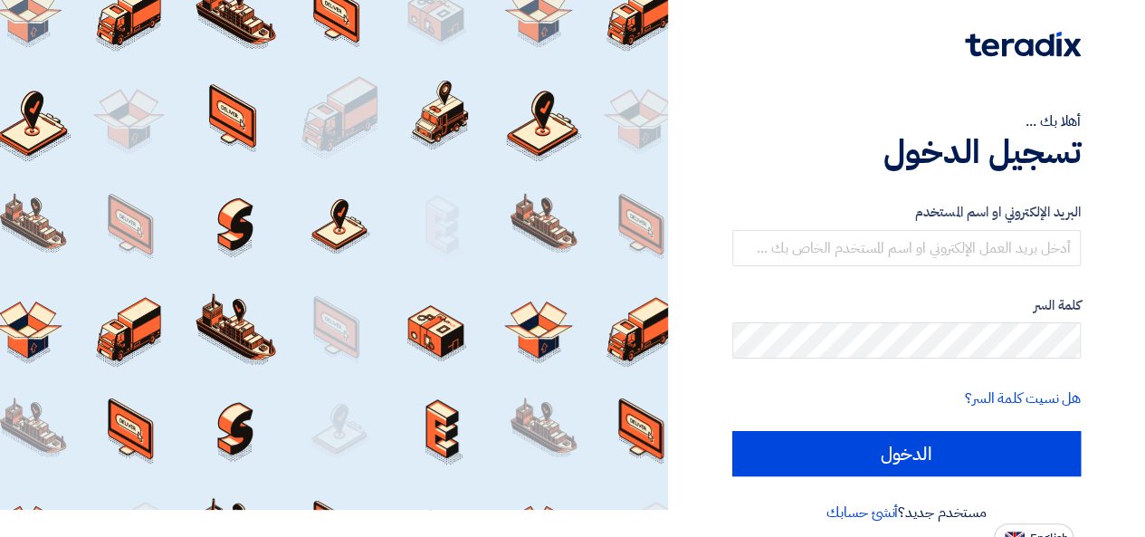
scroll to position [42, 0]
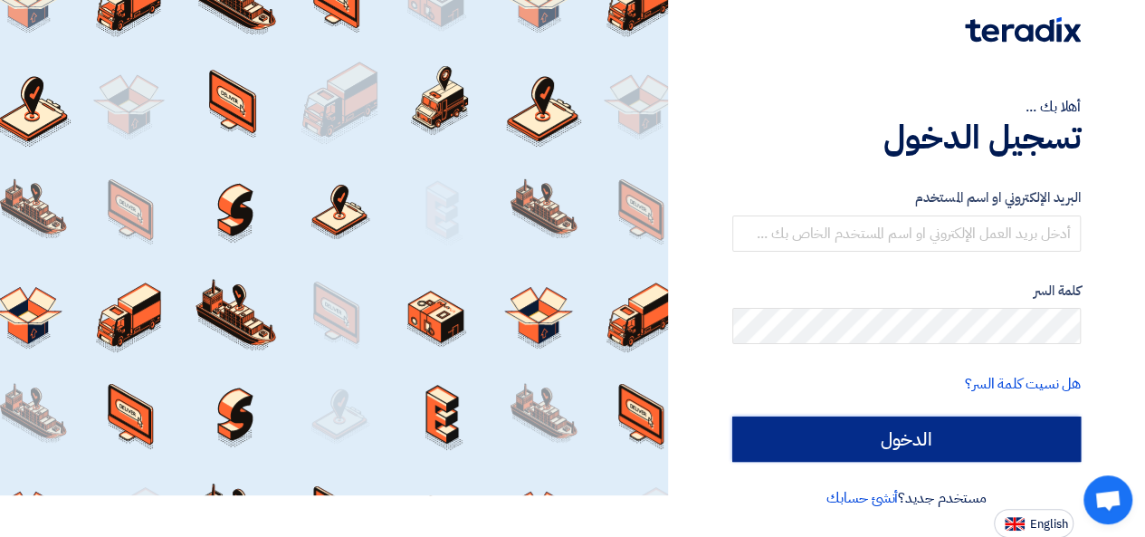
click at [903, 437] on input "الدخول" at bounding box center [906, 438] width 348 height 45
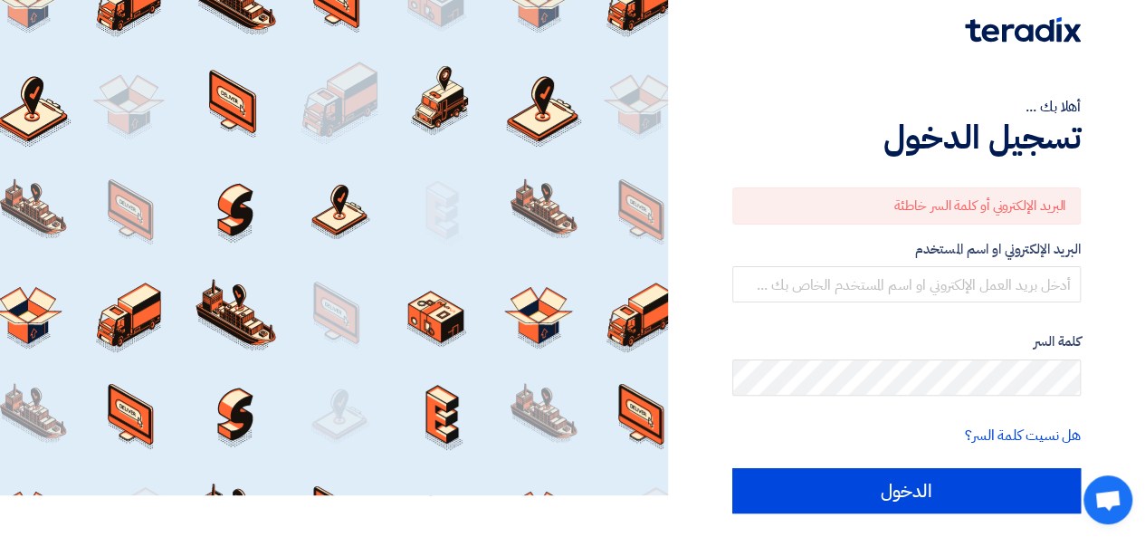
click at [985, 256] on label "البريد الإلكتروني او اسم المستخدم" at bounding box center [906, 249] width 348 height 21
click at [985, 252] on label "البريد الإلكتروني او اسم المستخدم" at bounding box center [906, 249] width 348 height 21
click at [985, 251] on label "البريد الإلكتروني او اسم المستخدم" at bounding box center [906, 249] width 348 height 21
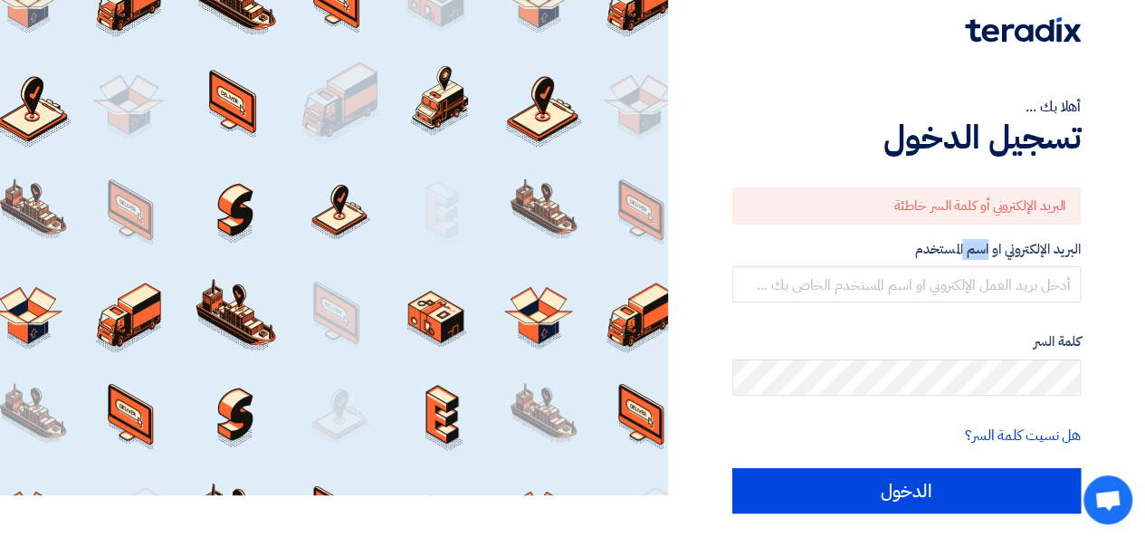
click at [985, 251] on label "البريد الإلكتروني او اسم المستخدم" at bounding box center [906, 249] width 348 height 21
click at [972, 192] on div "البريد الإلكتروني أو كلمة السر خاطئة" at bounding box center [906, 205] width 348 height 37
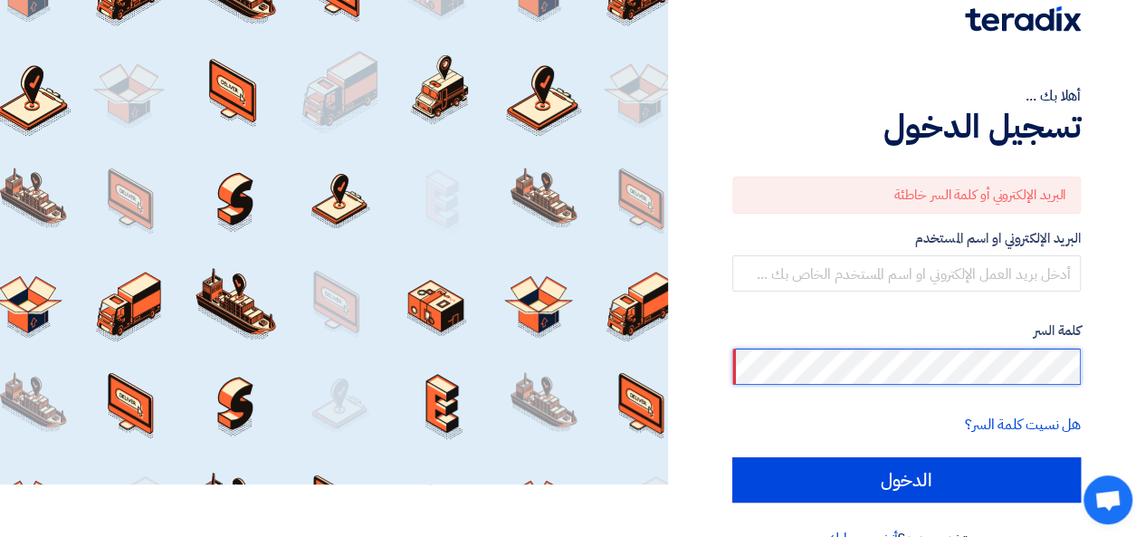
scroll to position [92, 0]
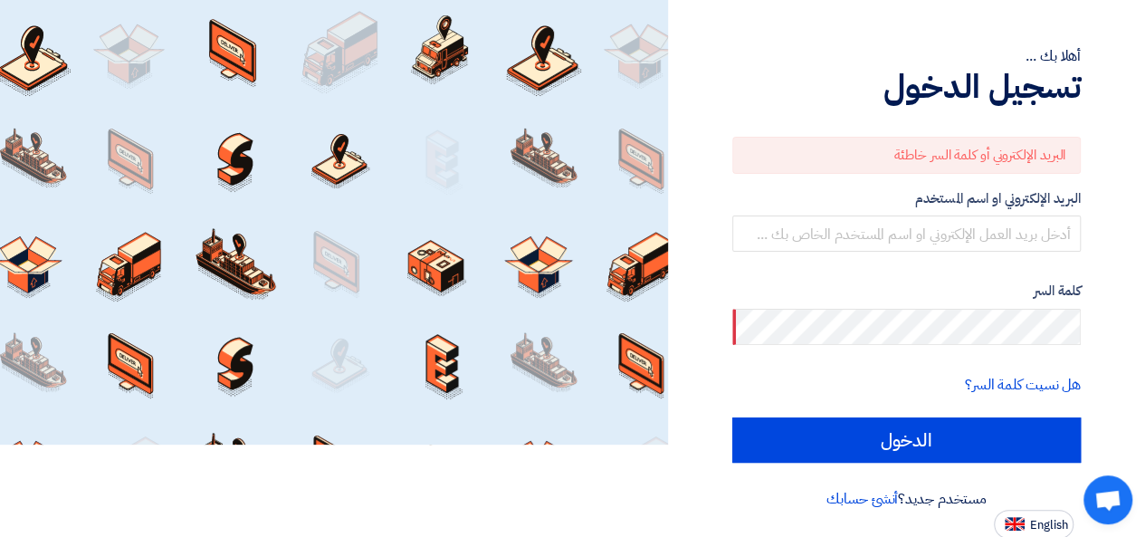
click at [1040, 288] on label "كلمة السر" at bounding box center [906, 291] width 348 height 21
copy label "كلمة السر"
click at [1006, 196] on label "البريد الإلكتروني او اسم المستخدم" at bounding box center [906, 198] width 348 height 21
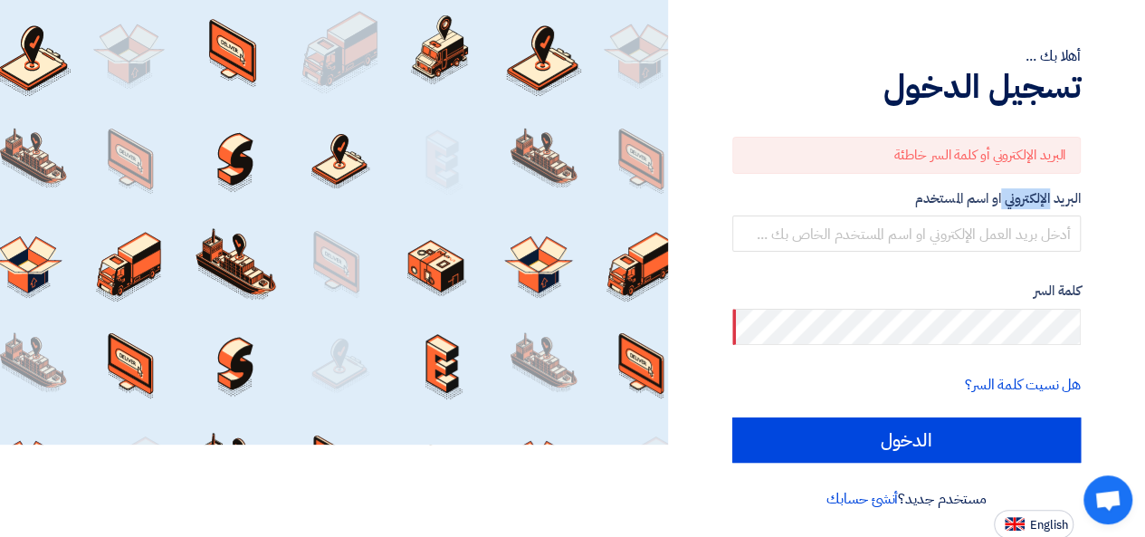
click at [1006, 195] on label "البريد الإلكتروني او اسم المستخدم" at bounding box center [906, 198] width 348 height 21
copy label "البريد الإلكتروني او اسم المستخدم"
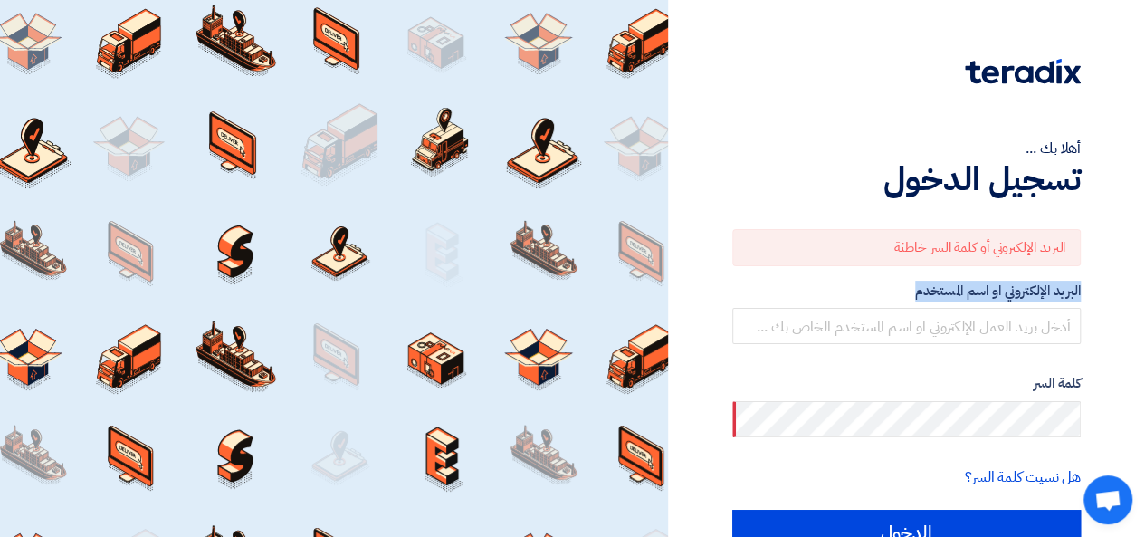
scroll to position [0, 0]
